Goal: Information Seeking & Learning: Learn about a topic

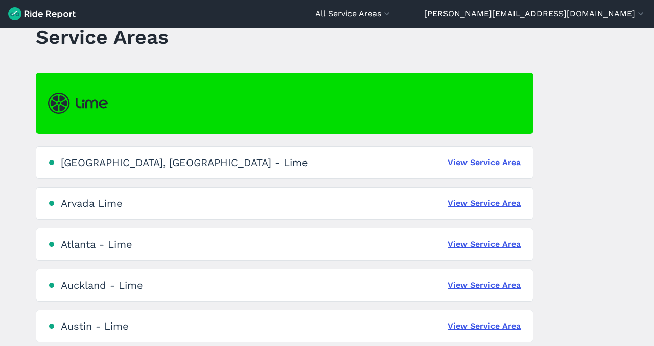
scroll to position [44, 0]
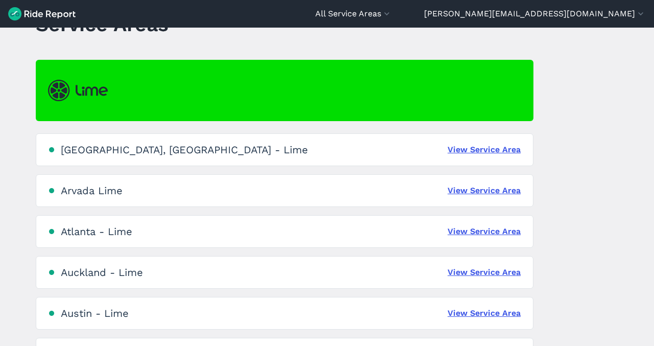
click at [436, 267] on div "[GEOGRAPHIC_DATA] - Lime View Service Area" at bounding box center [284, 272] width 497 height 33
click at [462, 272] on link "View Service Area" at bounding box center [483, 272] width 73 height 12
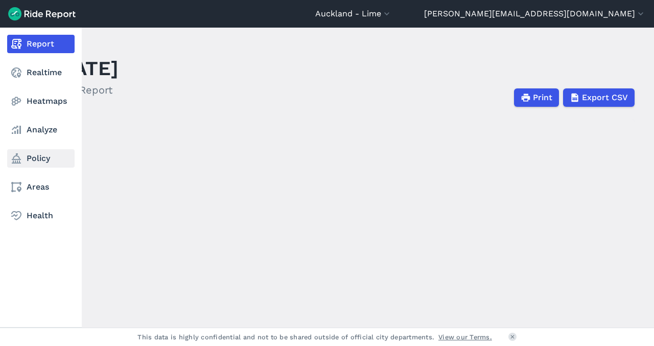
click at [25, 158] on link "Policy" at bounding box center [40, 158] width 67 height 18
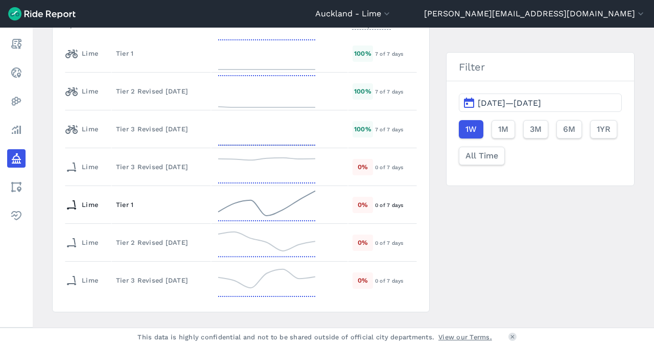
scroll to position [308, 0]
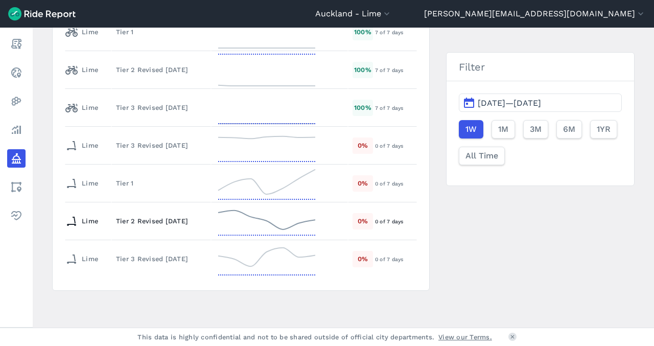
click at [183, 225] on div "Tier 2 Revised [DATE]" at bounding box center [161, 221] width 90 height 10
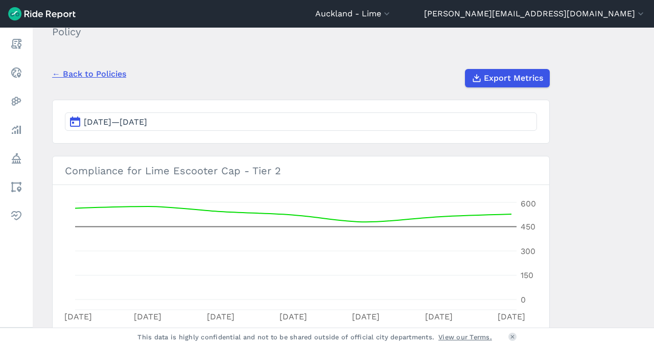
scroll to position [73, 0]
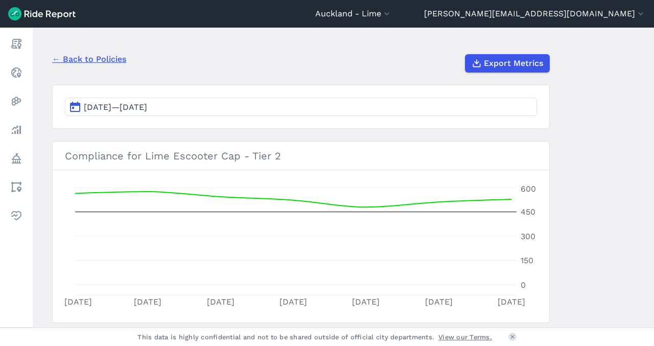
click at [147, 110] on span "[DATE]—[DATE]" at bounding box center [115, 107] width 63 height 10
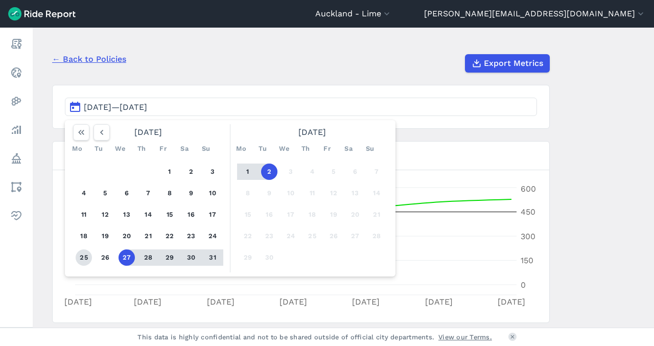
click at [81, 256] on button "25" at bounding box center [84, 257] width 16 height 16
click at [212, 253] on button "31" at bounding box center [212, 257] width 16 height 16
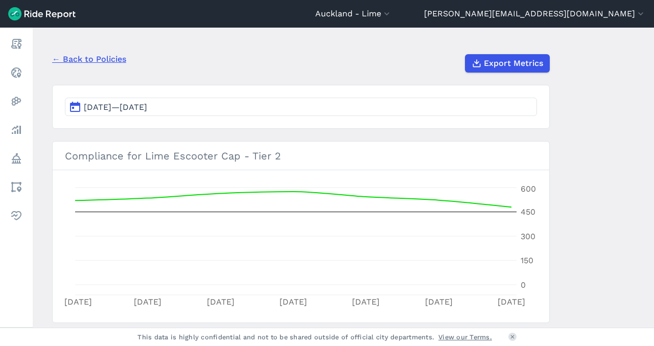
click at [121, 61] on link "← Back to Policies" at bounding box center [89, 59] width 74 height 12
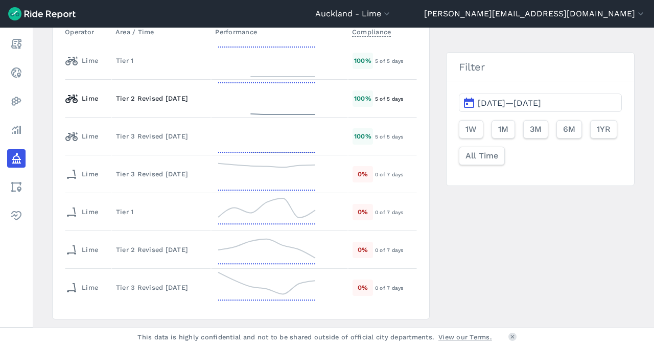
scroll to position [308, 0]
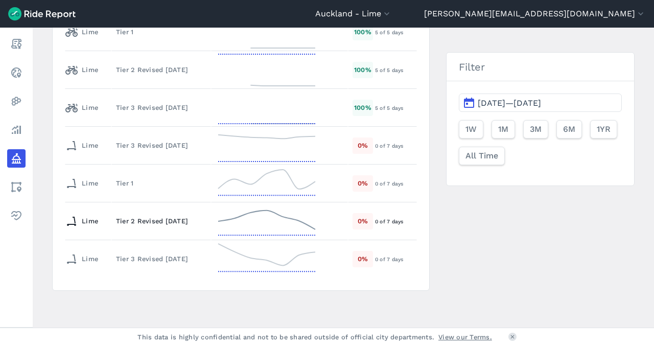
click at [135, 219] on div "Tier 2 Revised [DATE]" at bounding box center [161, 221] width 90 height 10
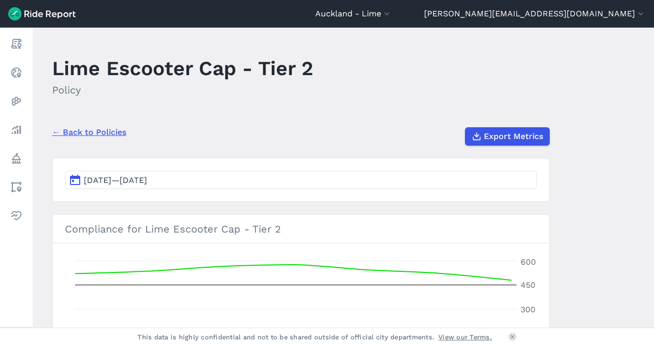
click at [147, 178] on span "[DATE]—[DATE]" at bounding box center [115, 180] width 63 height 10
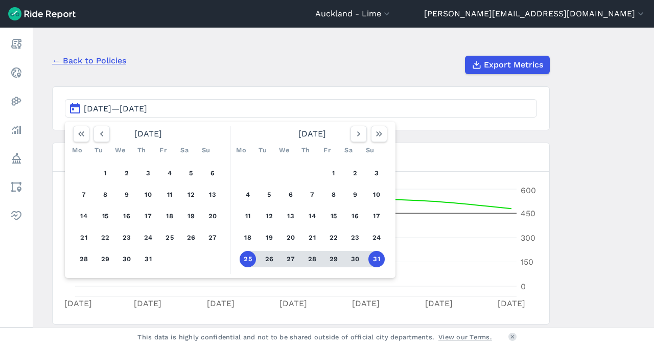
scroll to position [77, 0]
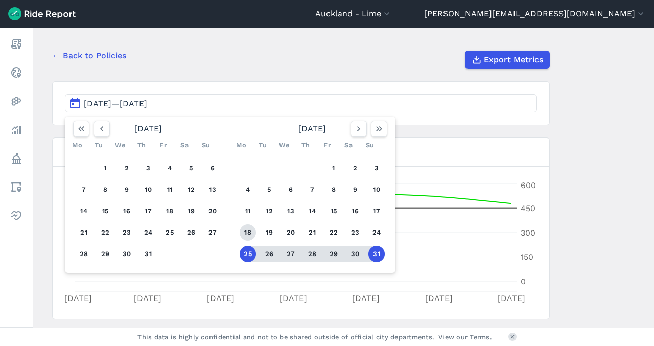
click at [243, 237] on button "18" at bounding box center [248, 232] width 16 height 16
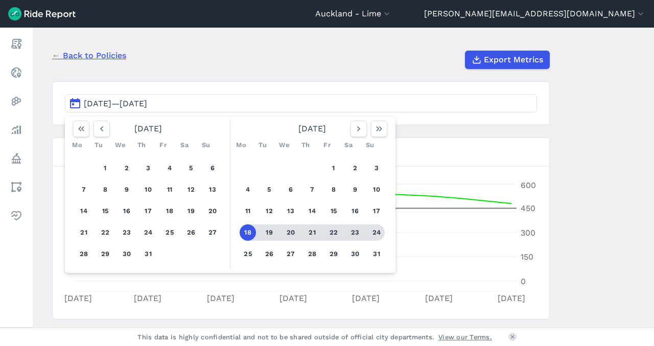
click at [373, 232] on button "24" at bounding box center [376, 232] width 16 height 16
